Goal: Find specific page/section: Find specific page/section

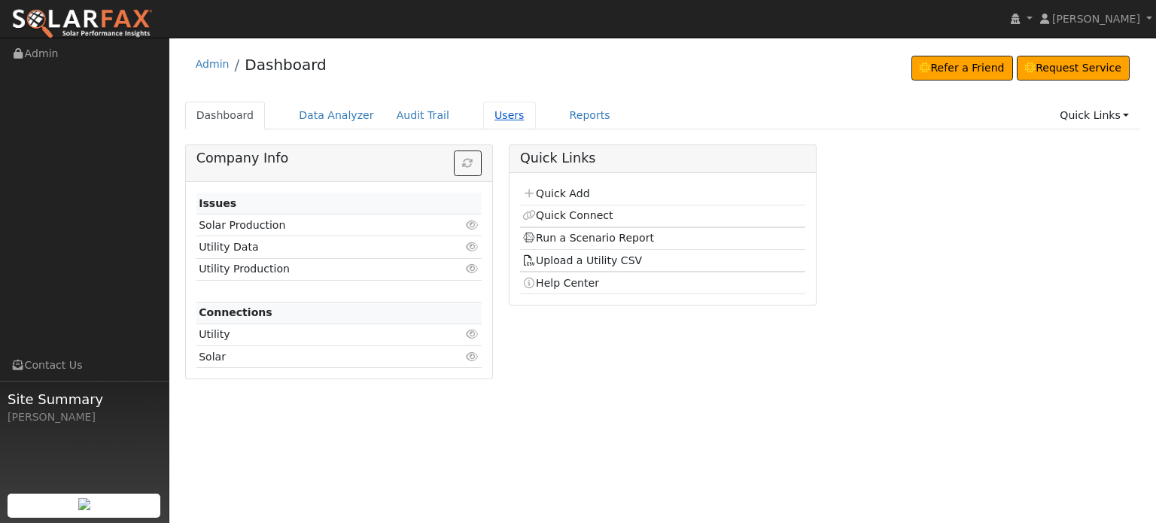
click at [496, 117] on link "Users" at bounding box center [509, 116] width 53 height 28
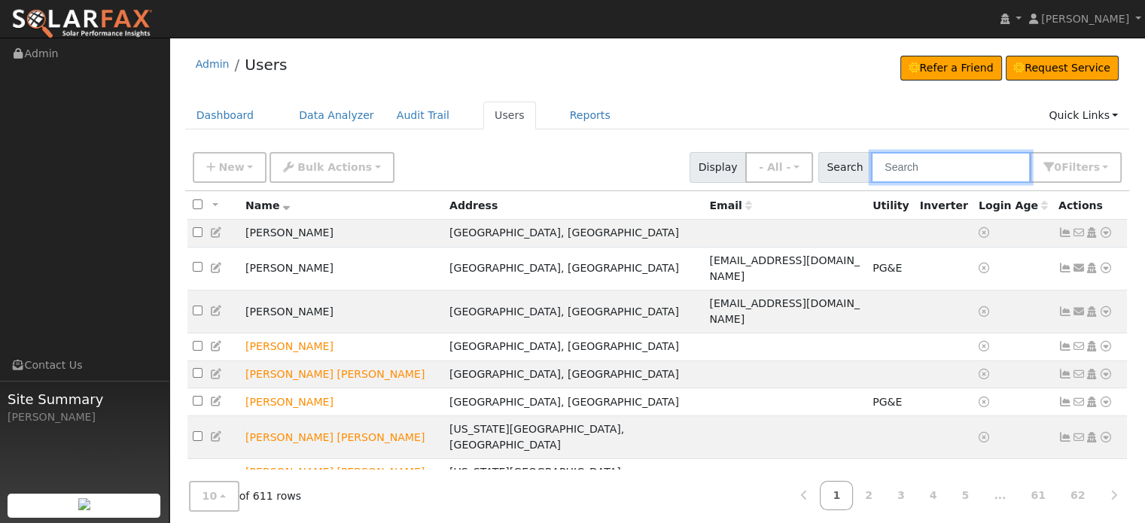
click at [926, 165] on input "text" at bounding box center [951, 167] width 160 height 31
paste input "Frank Williford"
type input "Frank Williford"
